Goal: Information Seeking & Learning: Learn about a topic

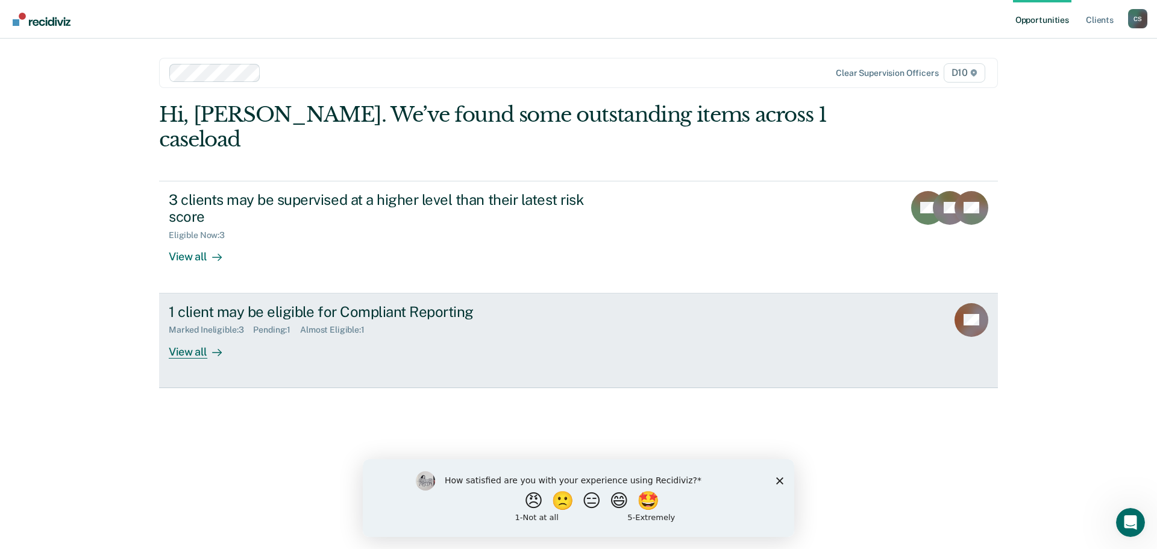
click at [205, 335] on div "View all" at bounding box center [202, 346] width 67 height 23
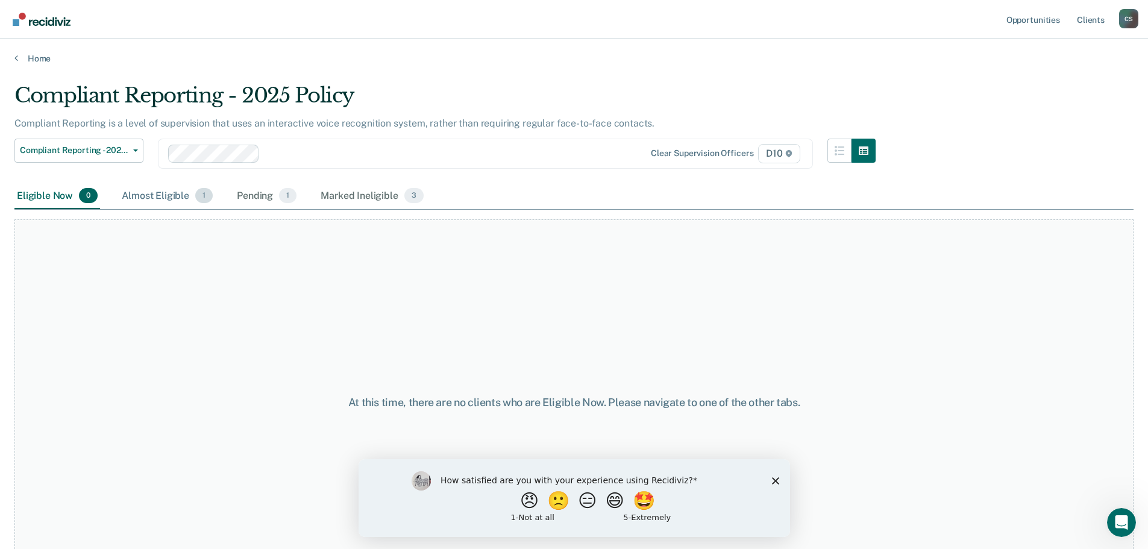
click at [177, 196] on div "Almost Eligible 1" at bounding box center [167, 196] width 96 height 27
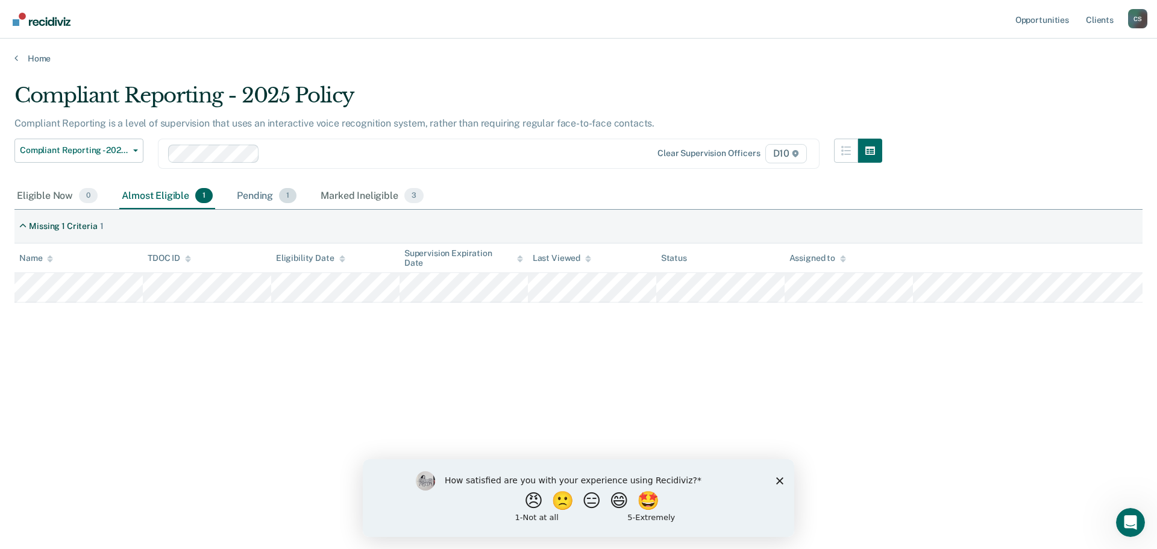
click at [260, 193] on div "Pending 1" at bounding box center [266, 196] width 64 height 27
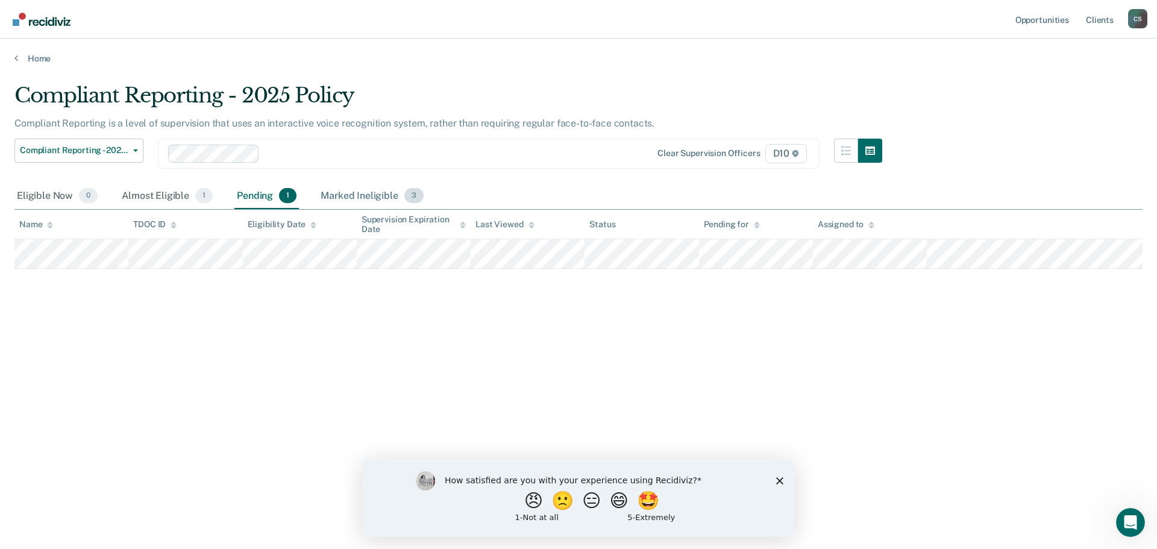
click at [363, 193] on div "Marked Ineligible 3" at bounding box center [372, 196] width 108 height 27
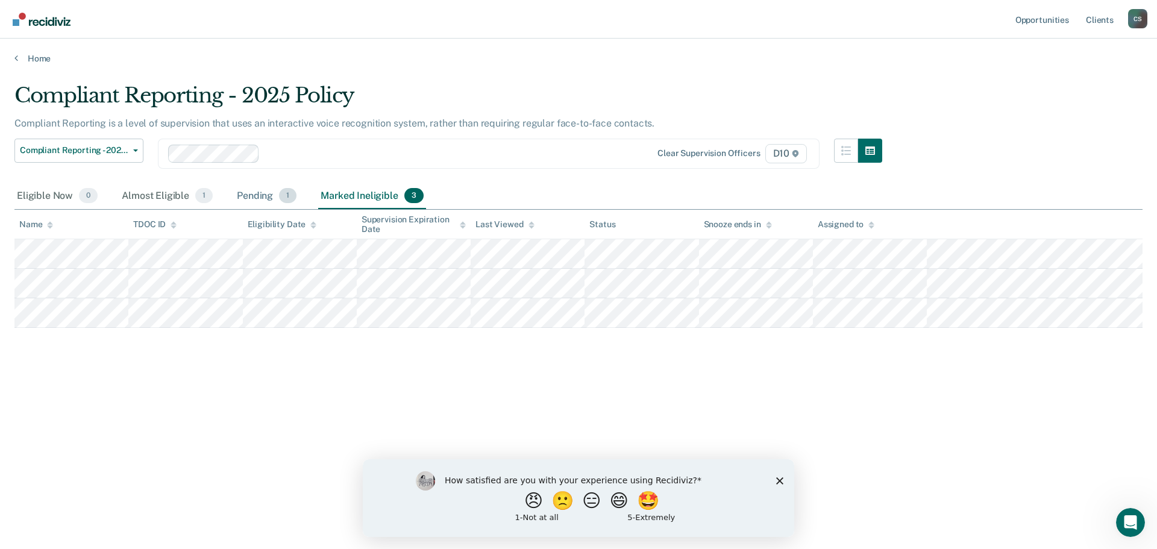
click at [266, 195] on div "Pending 1" at bounding box center [266, 196] width 64 height 27
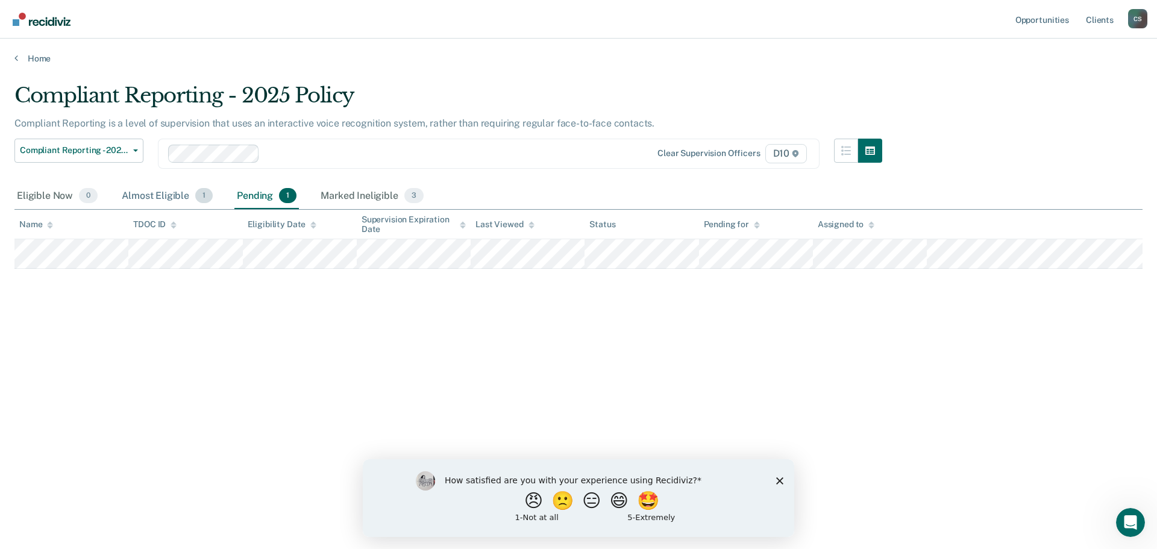
click at [174, 196] on div "Almost Eligible 1" at bounding box center [167, 196] width 96 height 27
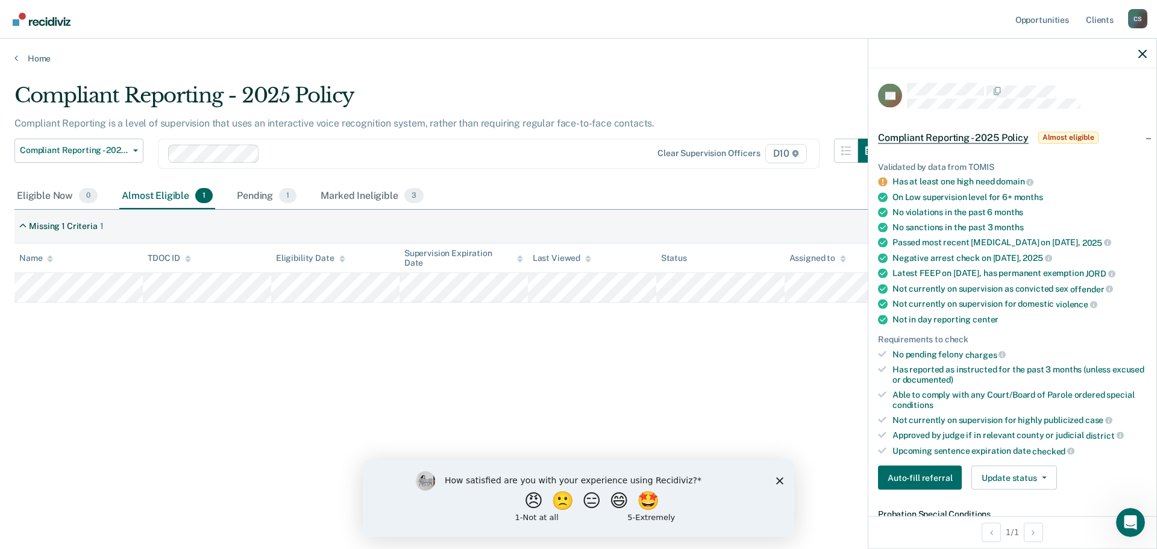
click at [776, 479] on icon "Close survey" at bounding box center [779, 480] width 7 height 7
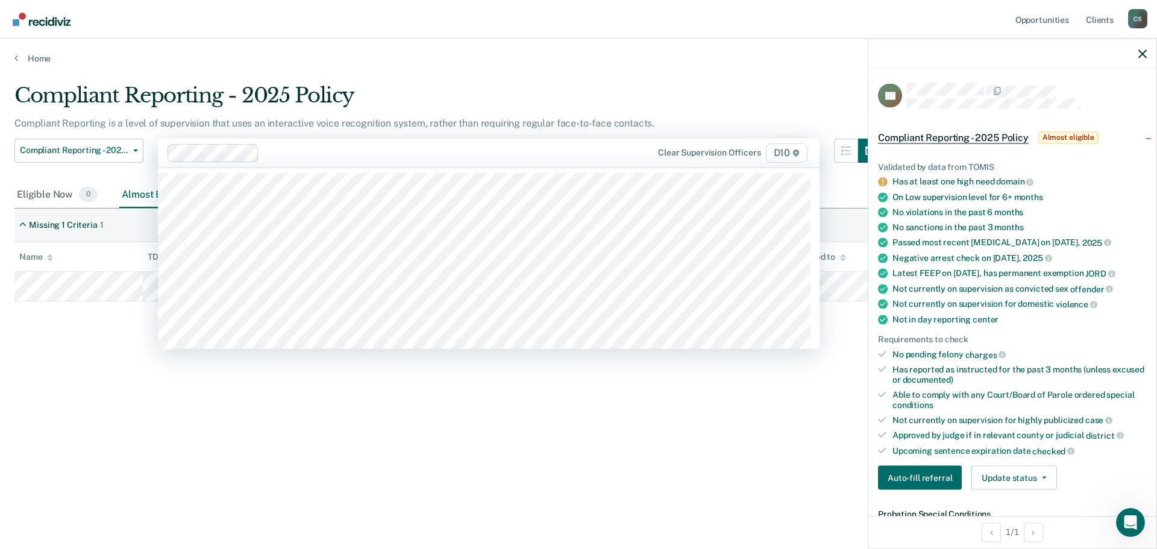
click at [587, 152] on div at bounding box center [440, 153] width 352 height 14
click at [628, 57] on link "Home" at bounding box center [578, 58] width 1128 height 11
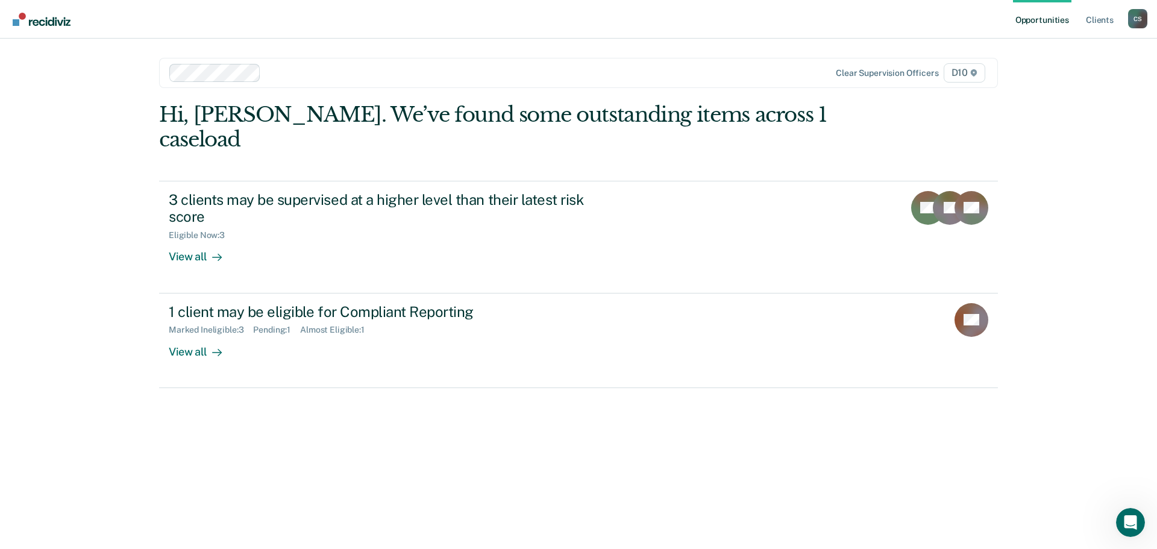
click at [1057, 19] on link "Opportunities" at bounding box center [1042, 19] width 58 height 39
click at [1093, 20] on link "Client s" at bounding box center [1099, 19] width 33 height 39
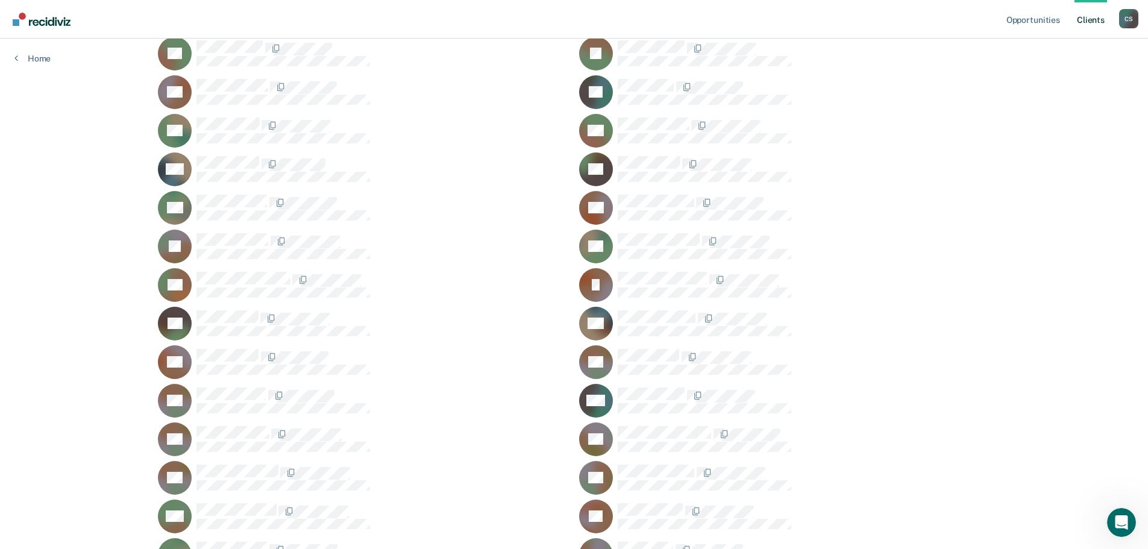
scroll to position [1951, 0]
